Goal: Task Accomplishment & Management: Use online tool/utility

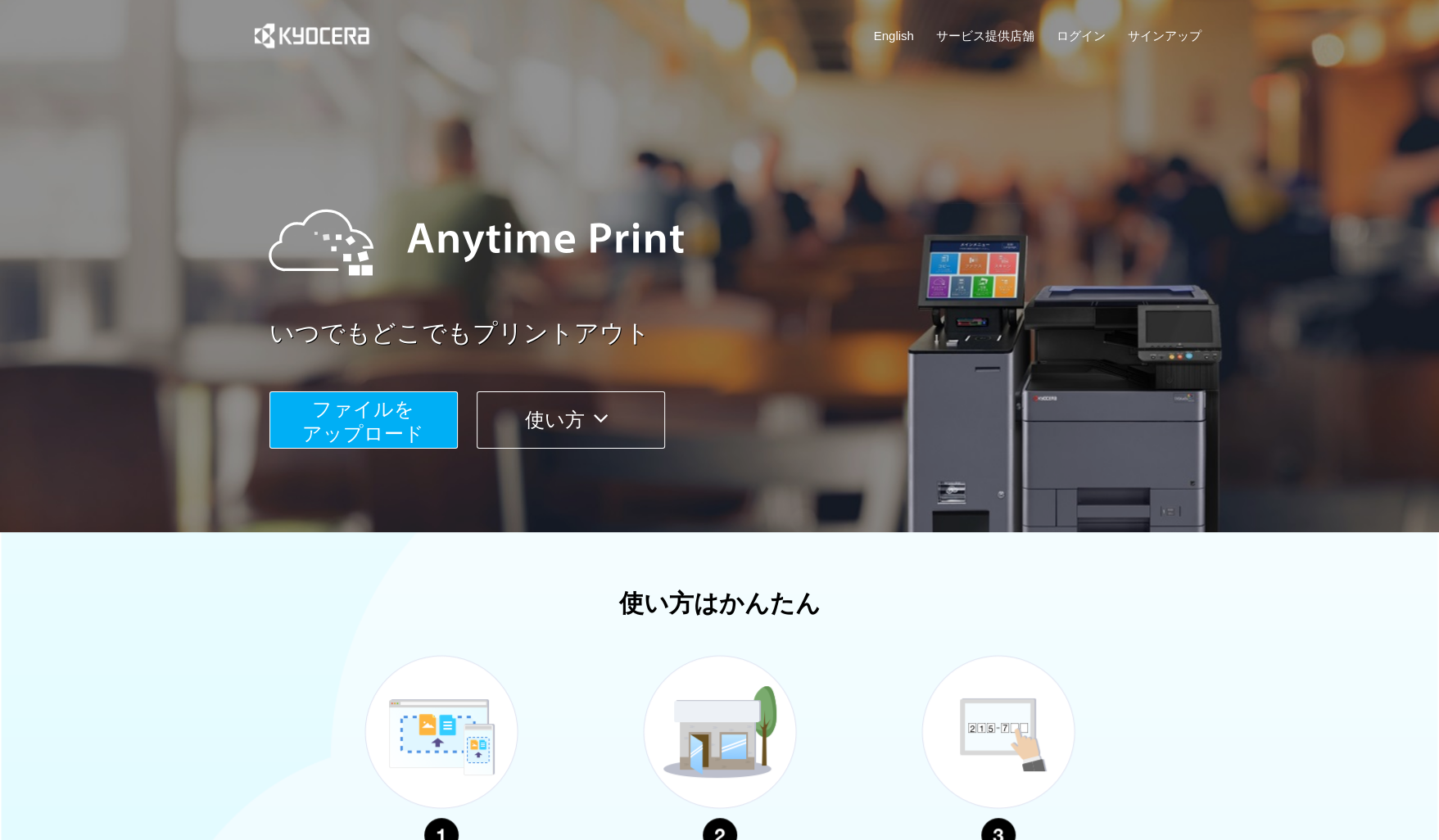
click at [370, 423] on span "ファイルを ​​アップロード" at bounding box center [362, 420] width 122 height 47
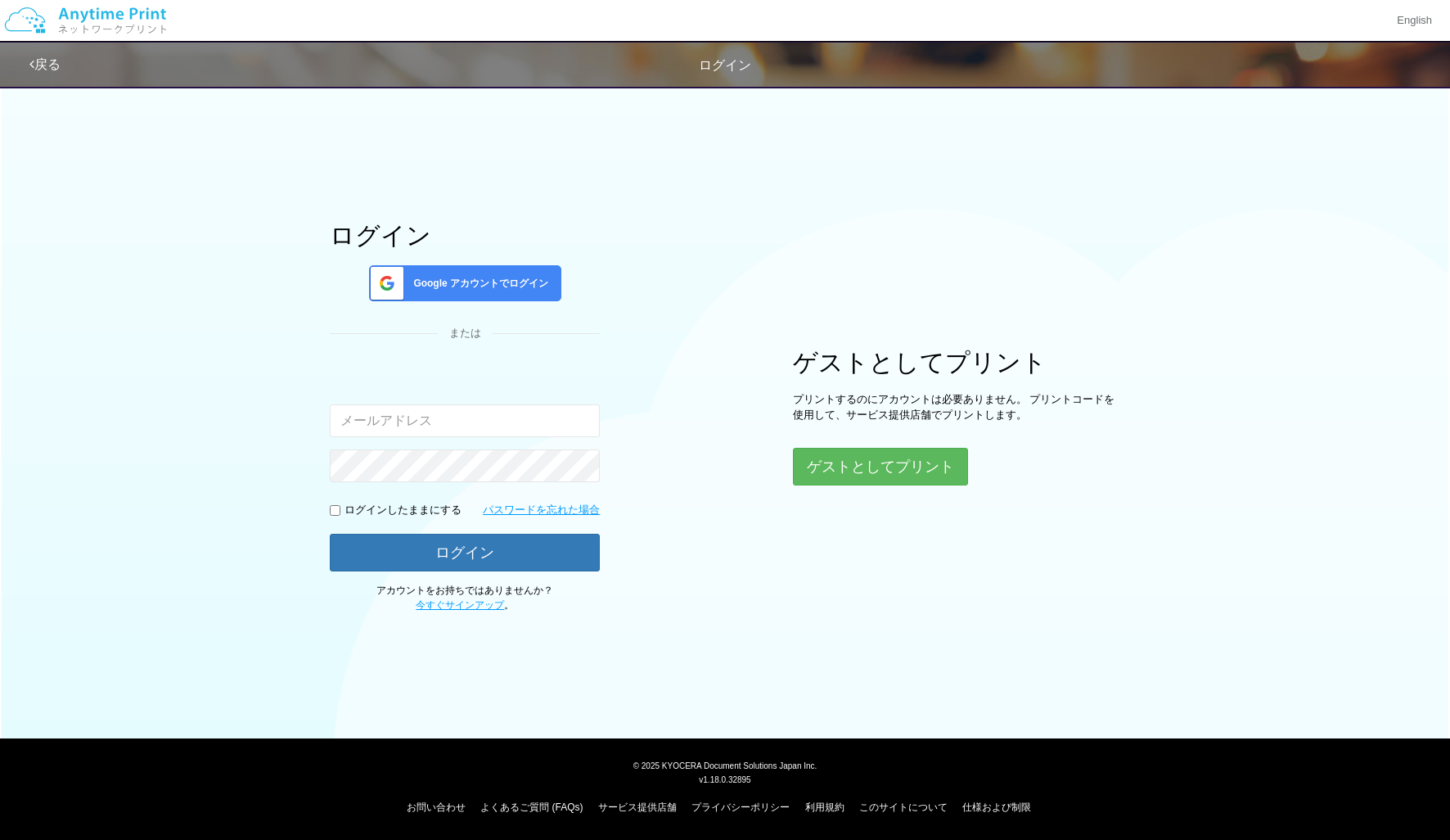
click at [502, 280] on span "Google アカウントでログイン" at bounding box center [477, 284] width 142 height 14
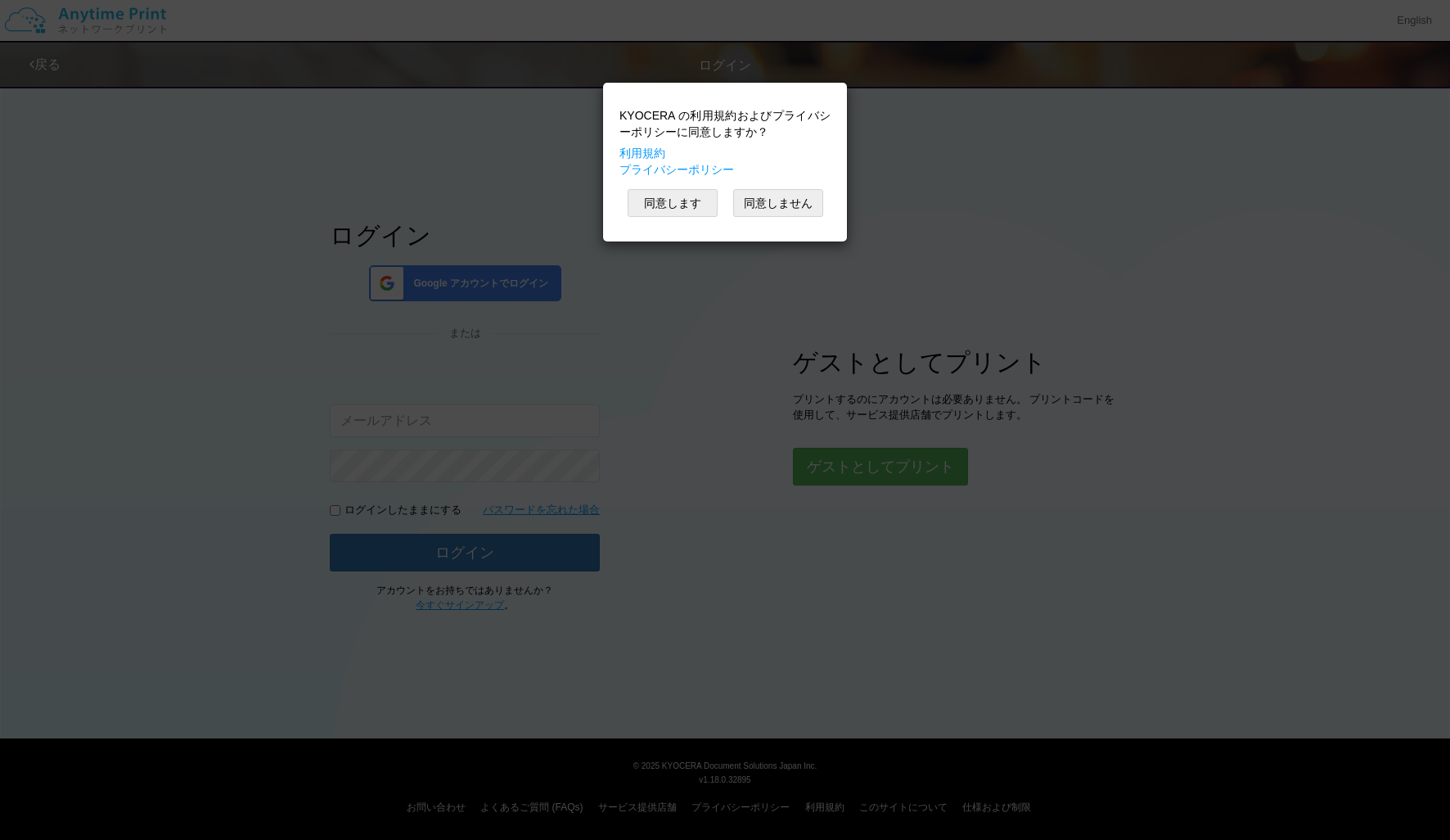
click at [1145, 173] on div "KYOCERA の利用規約およびプライバシーポリシーに同意しますか？ 利用規約 プライバシーポリシー 同意します 同意しません" at bounding box center [725, 420] width 1450 height 840
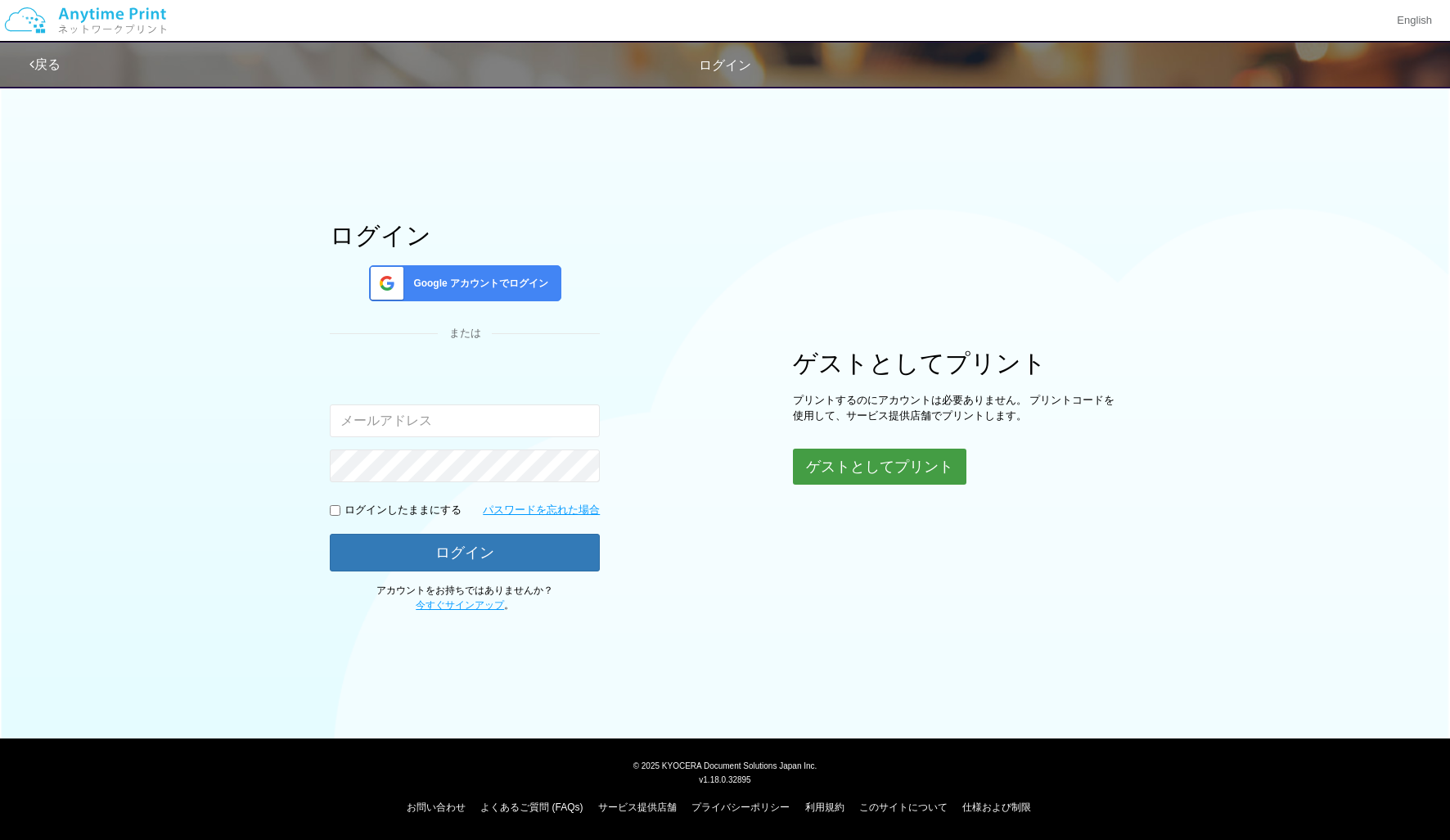
click at [835, 474] on button "ゲストとしてプリント" at bounding box center [880, 466] width 174 height 36
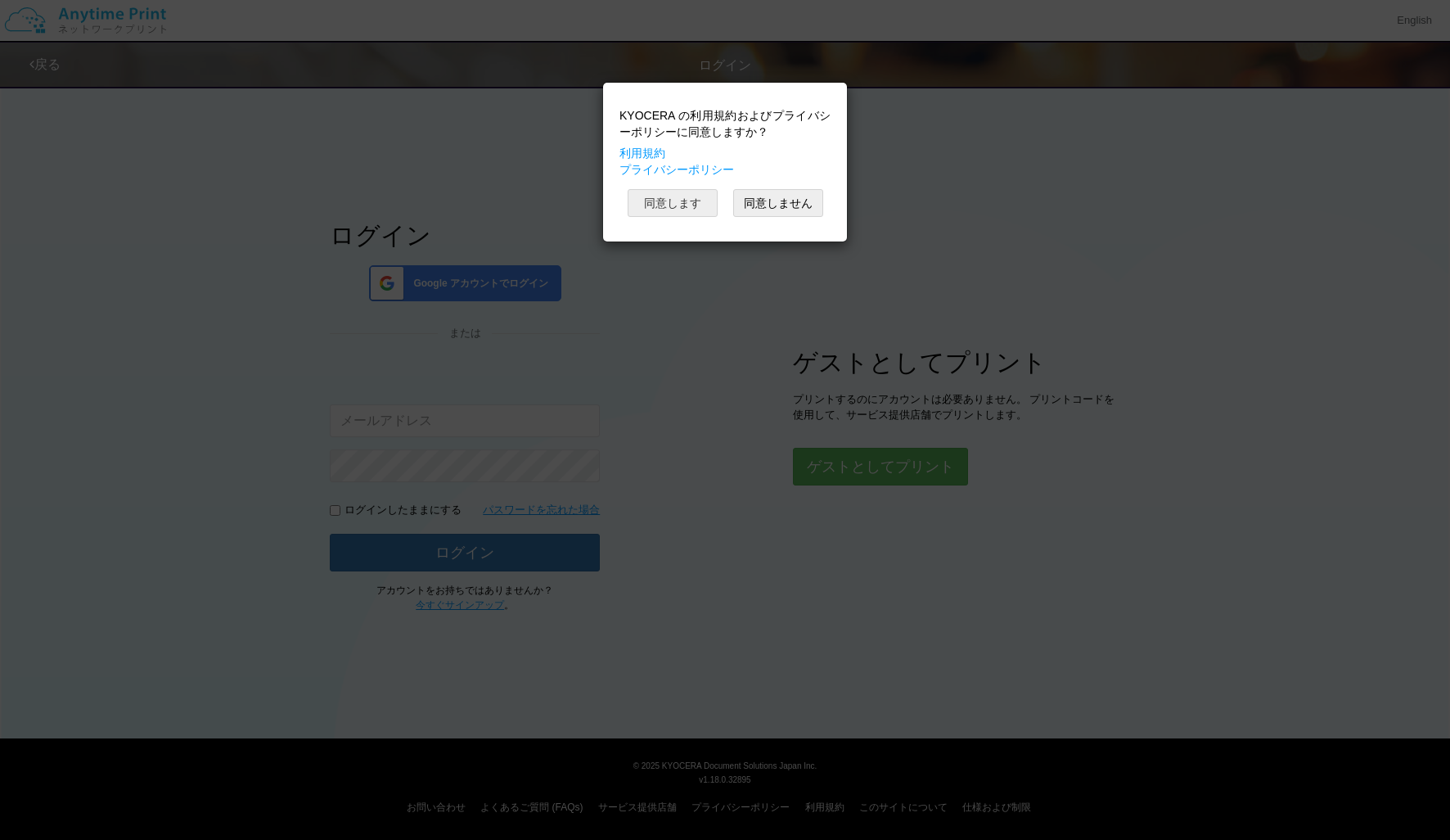
click at [699, 199] on button "同意します" at bounding box center [673, 203] width 90 height 28
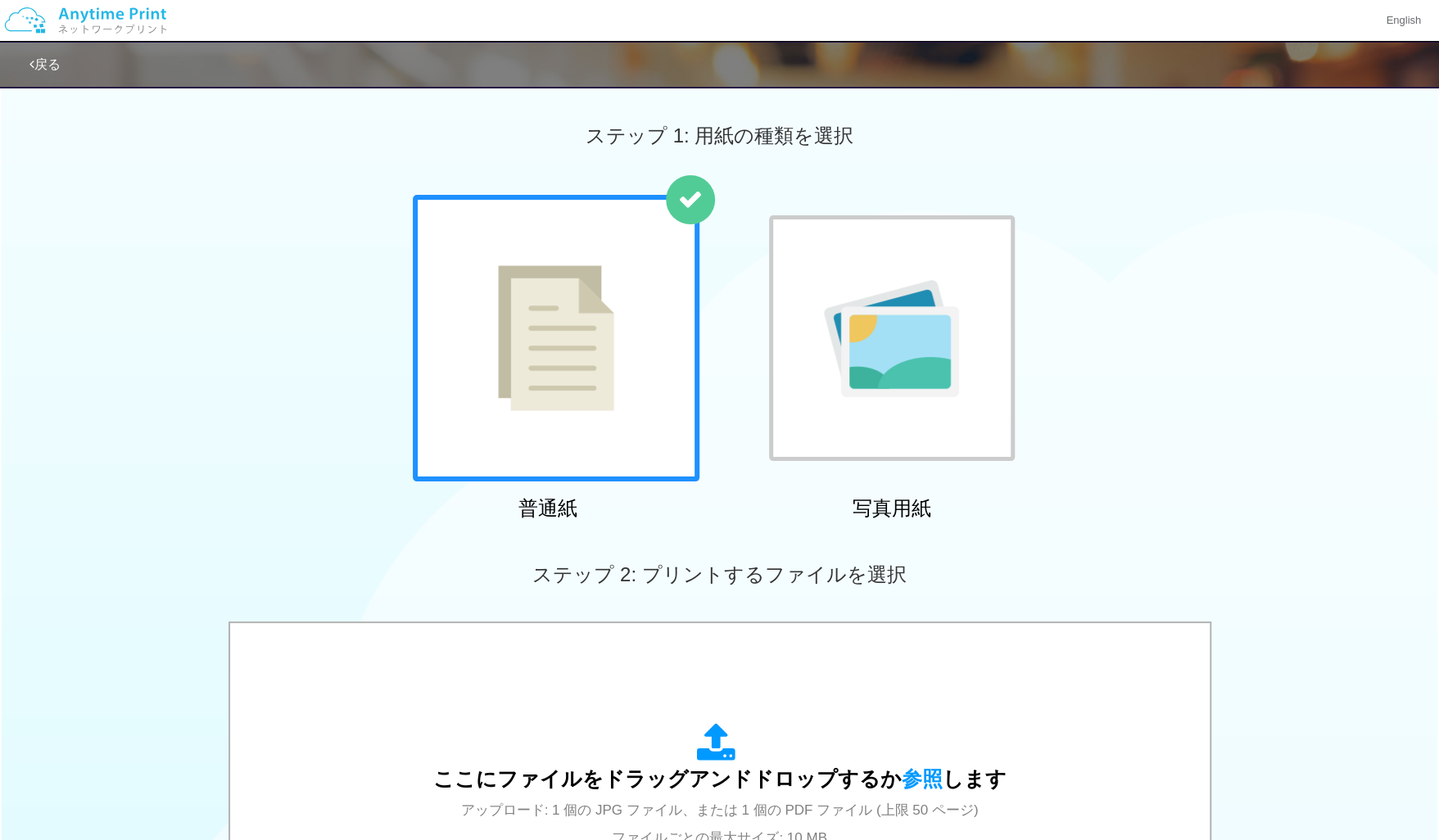
scroll to position [327, 0]
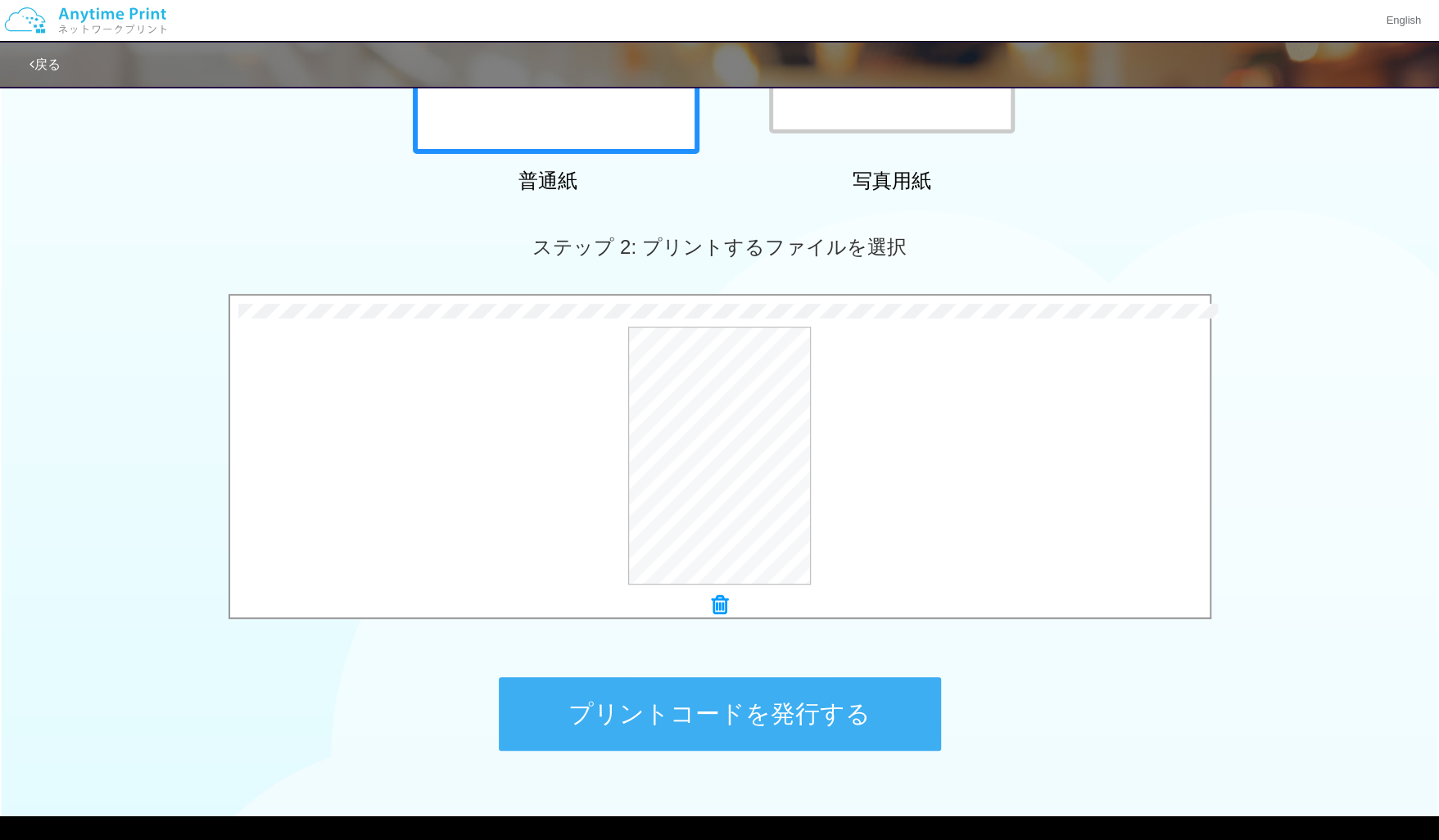
click at [685, 692] on button "プリントコードを発行する" at bounding box center [719, 714] width 442 height 74
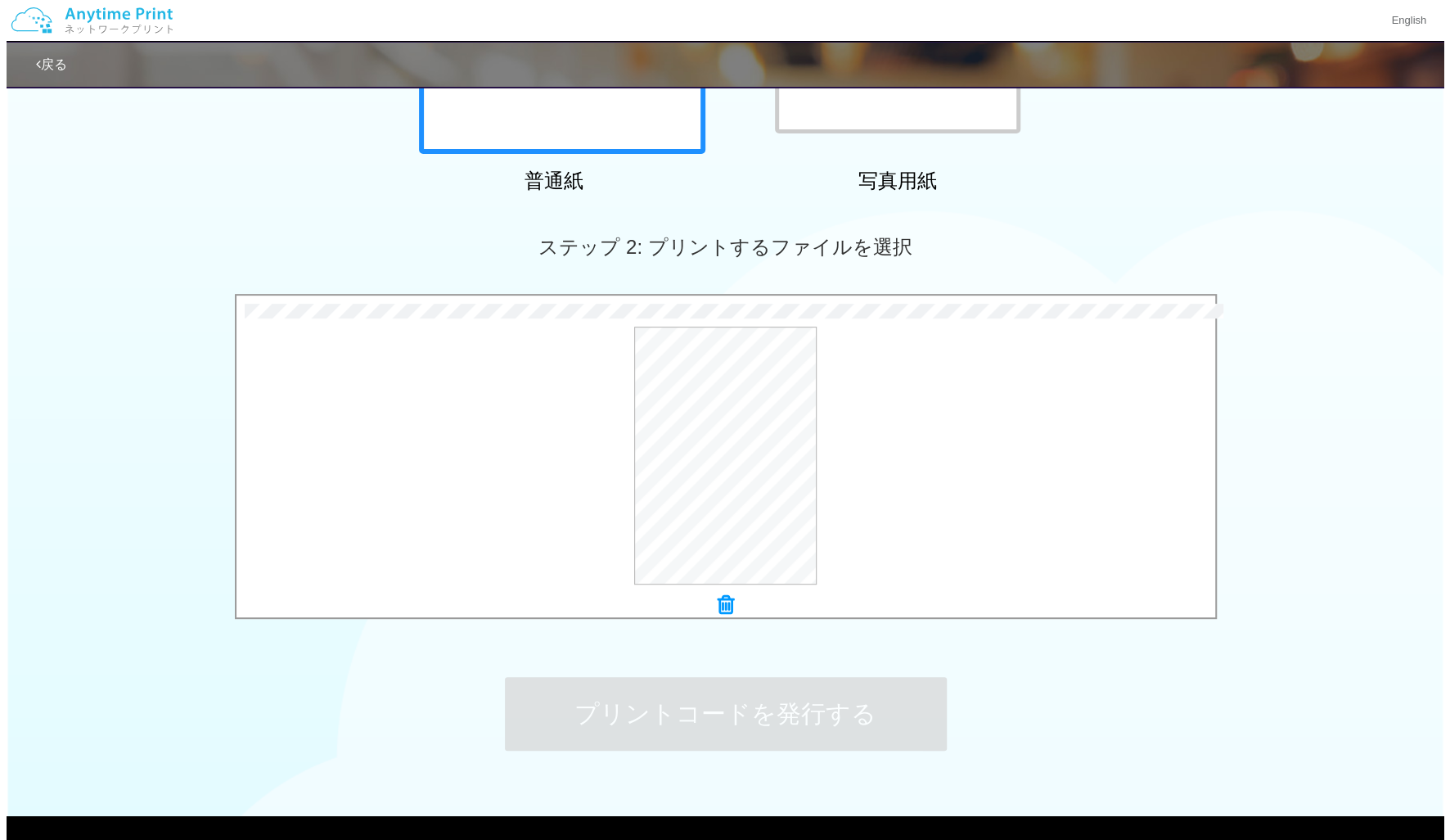
scroll to position [0, 0]
